Goal: Browse casually

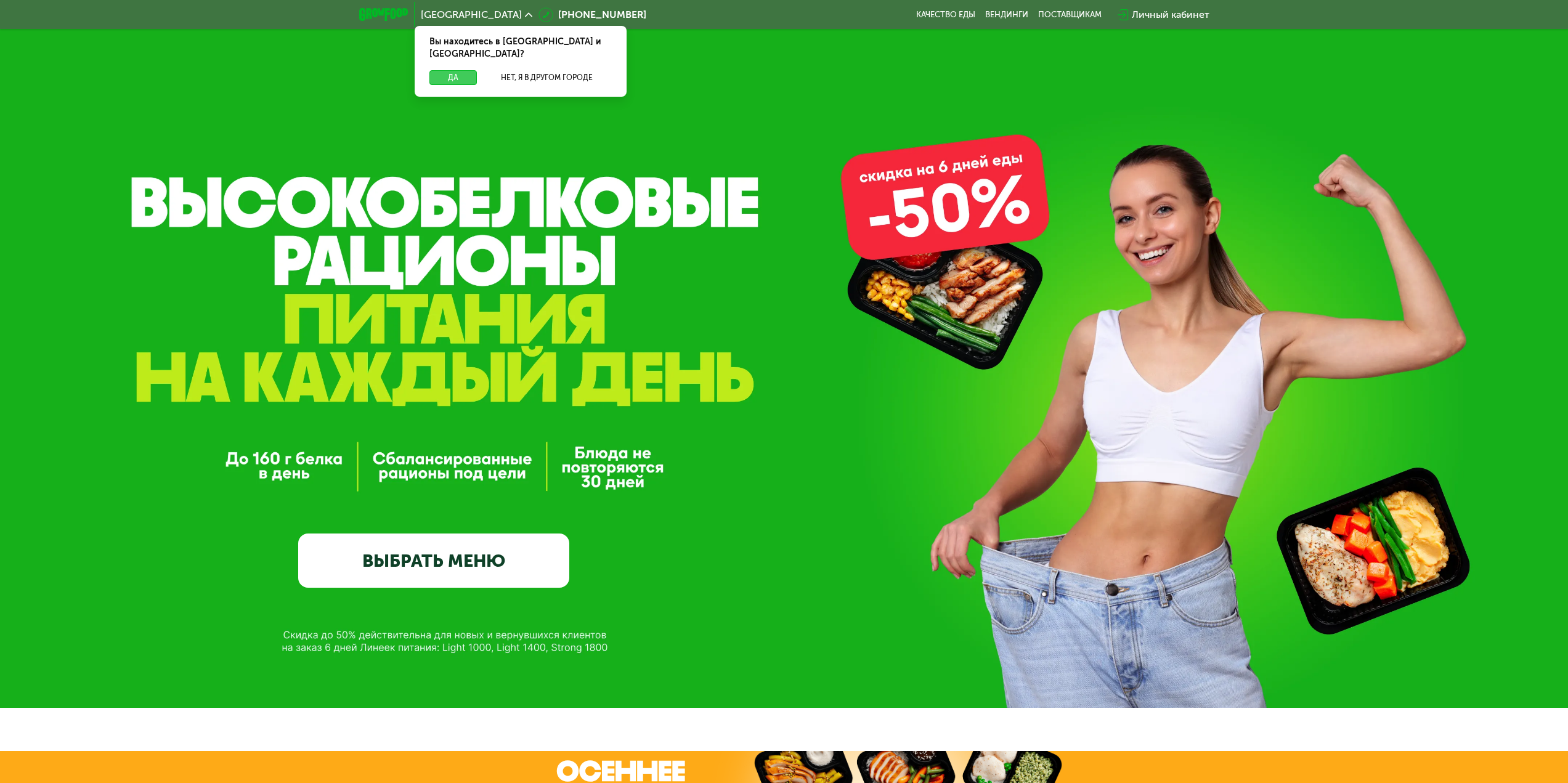
click at [460, 70] on button "Да" at bounding box center [453, 77] width 48 height 15
